Goal: Navigation & Orientation: Go to known website

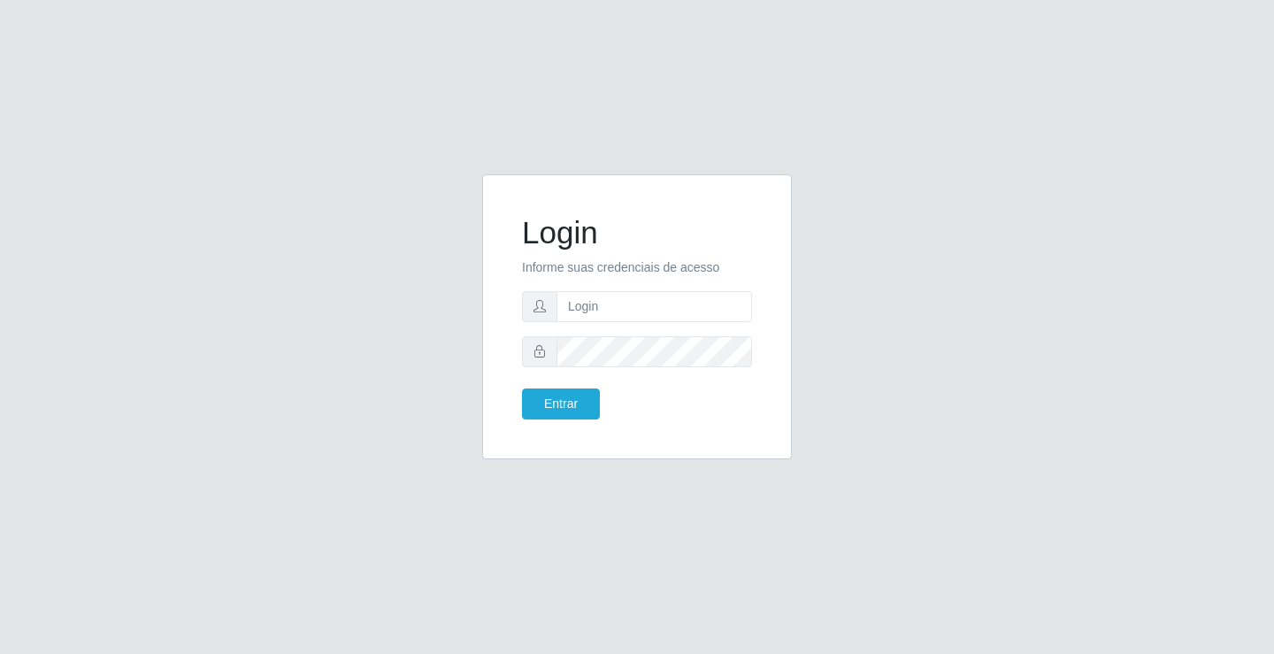
drag, startPoint x: 0, startPoint y: 0, endPoint x: 71, endPoint y: 186, distance: 198.9
